Goal: Check status: Check status

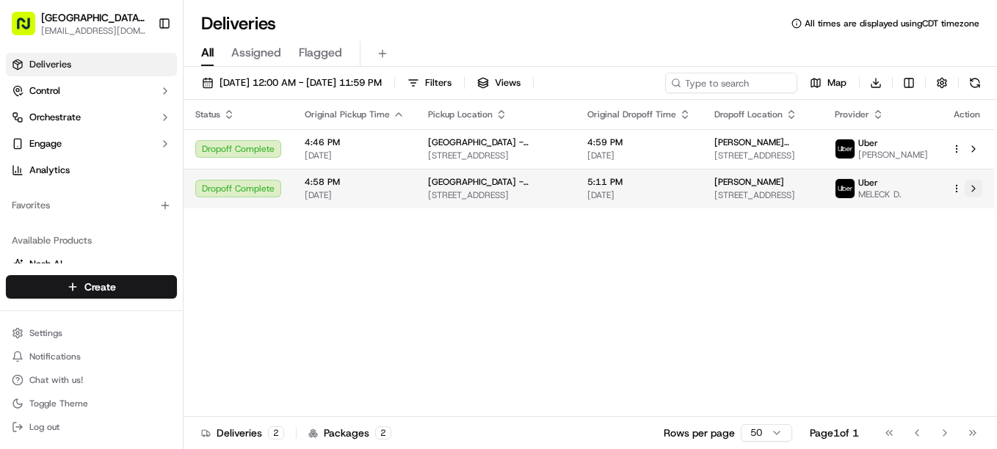
click at [980, 198] on button at bounding box center [974, 189] width 18 height 18
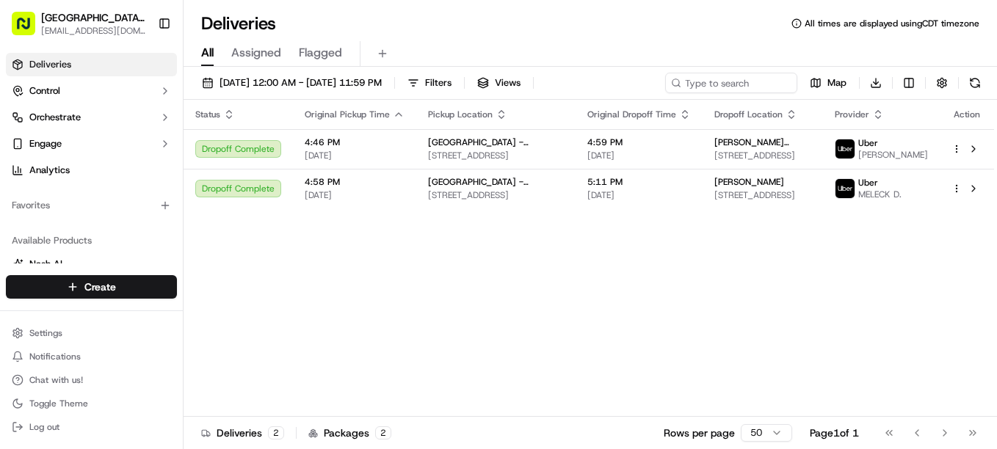
click at [718, 297] on div "Status Original Pickup Time Pickup Location Original Dropoff Time Dropoff Locat…" at bounding box center [589, 258] width 811 height 317
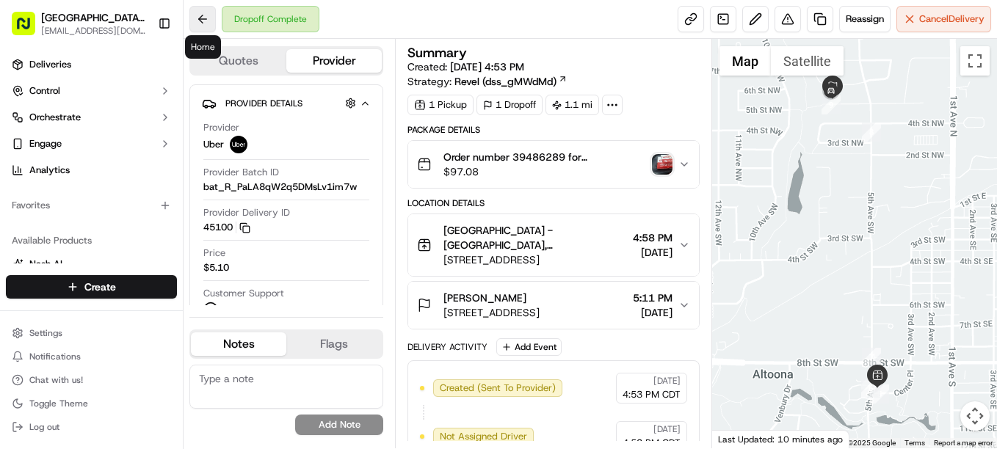
click at [196, 14] on button at bounding box center [202, 19] width 26 height 26
